Goal: Task Accomplishment & Management: Manage account settings

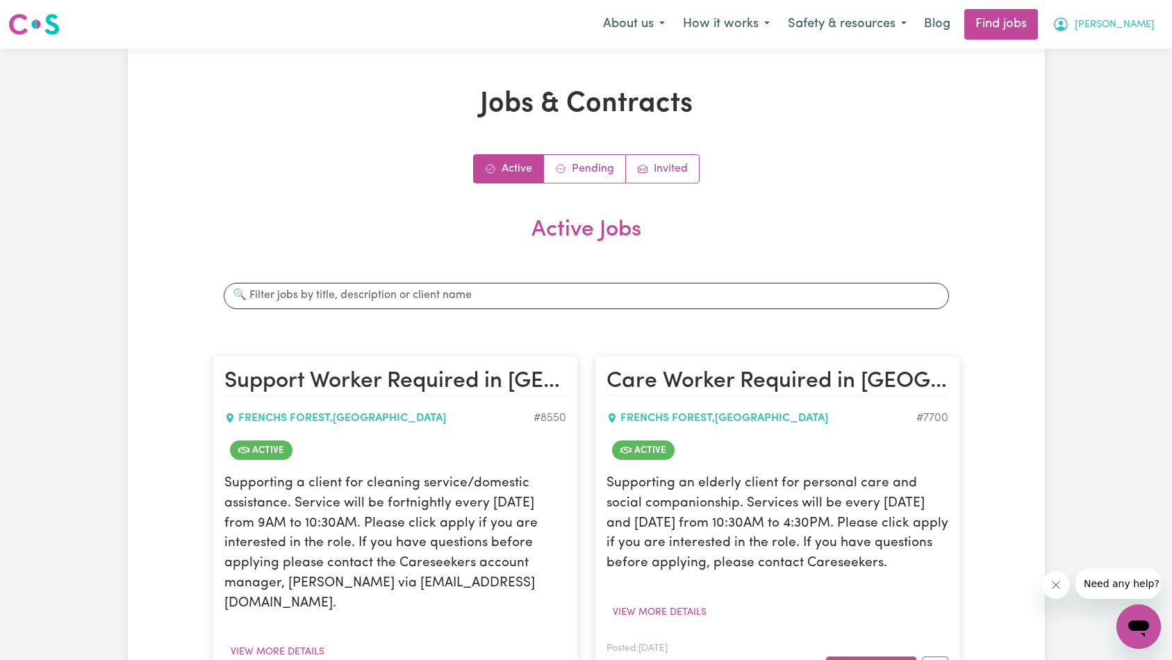
click at [1122, 33] on button "[PERSON_NAME]" at bounding box center [1103, 24] width 120 height 29
click at [1101, 110] on link "Logout" at bounding box center [1108, 106] width 110 height 26
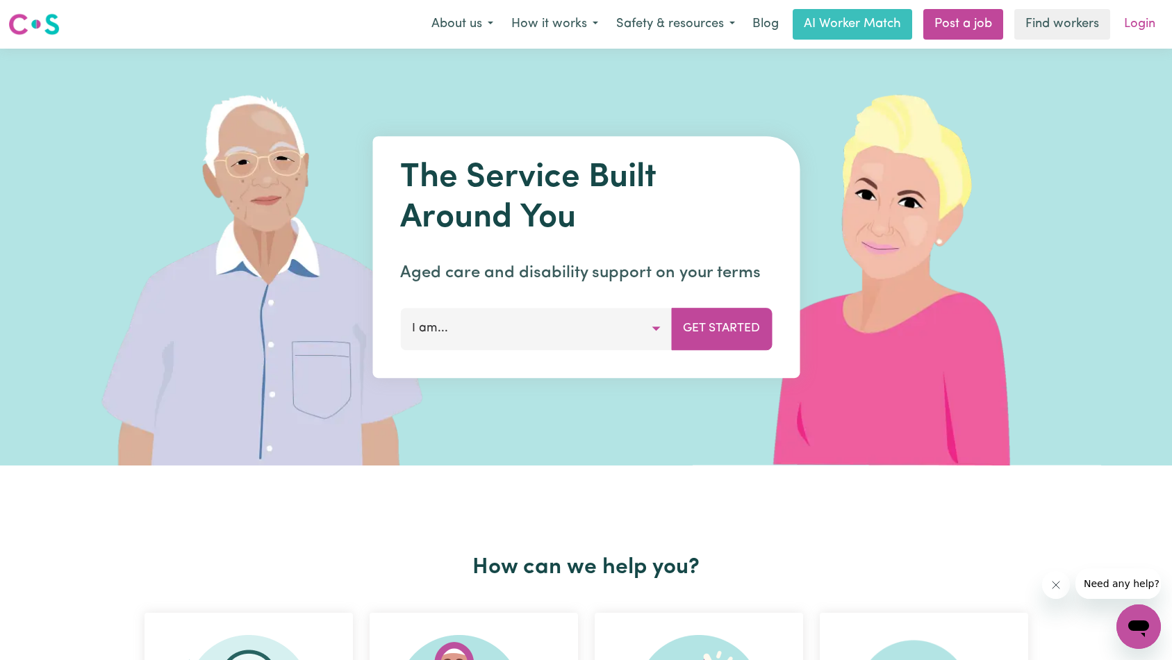
click at [1146, 33] on link "Login" at bounding box center [1139, 24] width 48 height 31
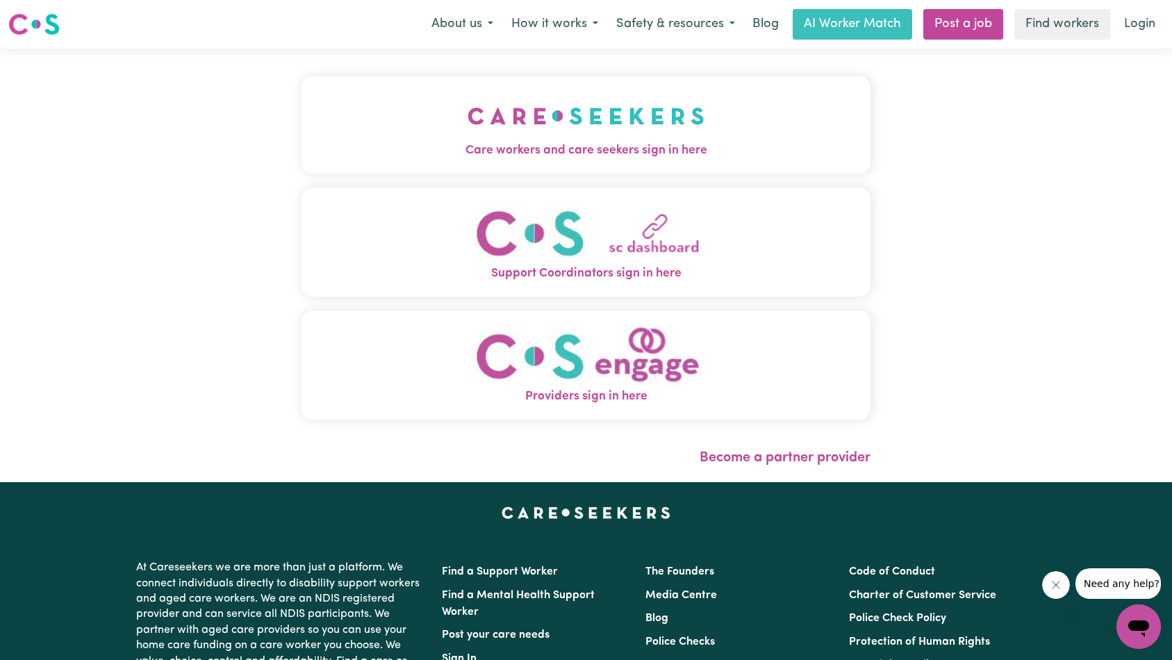
drag, startPoint x: 367, startPoint y: 97, endPoint x: 409, endPoint y: 117, distance: 46.9
click at [467, 97] on img "Care workers and care seekers sign in here" at bounding box center [585, 115] width 237 height 51
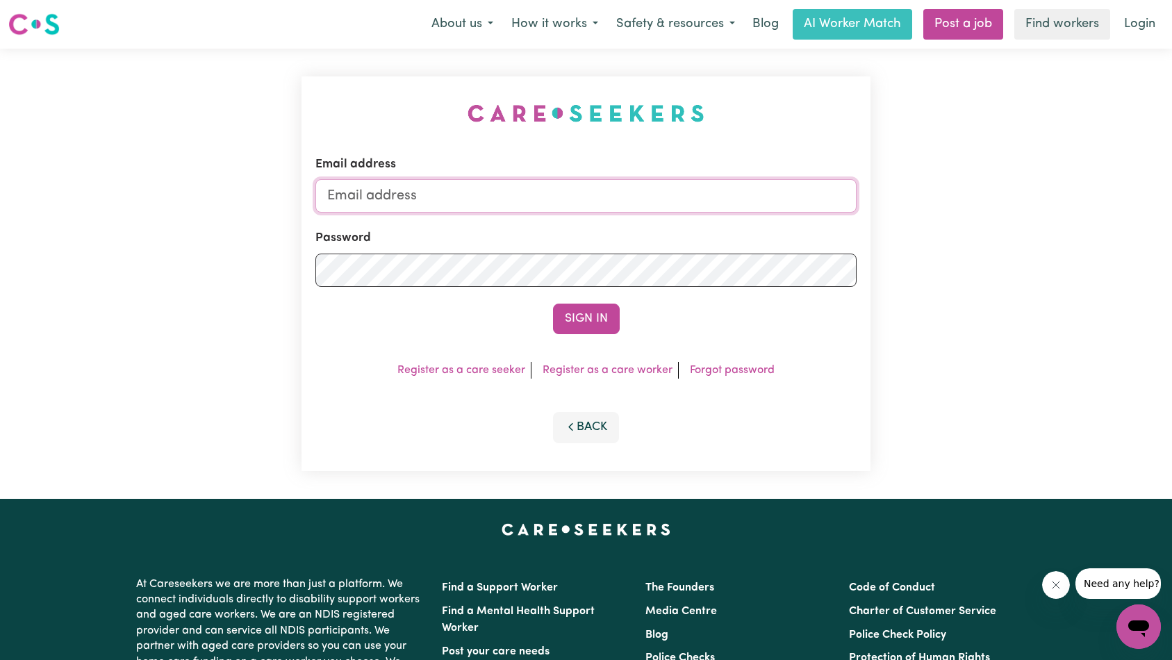
click at [585, 201] on input "Email address" at bounding box center [586, 195] width 542 height 33
type input "superuser~kushumkhadka713@gmail.com"
click at [571, 313] on button "Sign In" at bounding box center [586, 319] width 67 height 31
